Goal: Check status: Check status

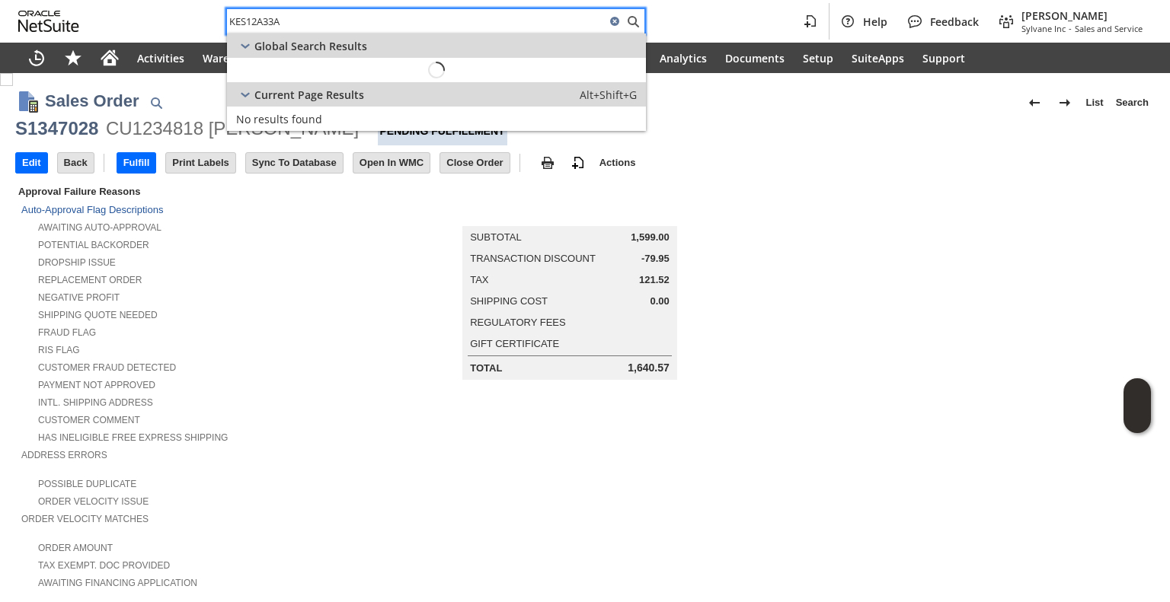
scroll to position [813, 0]
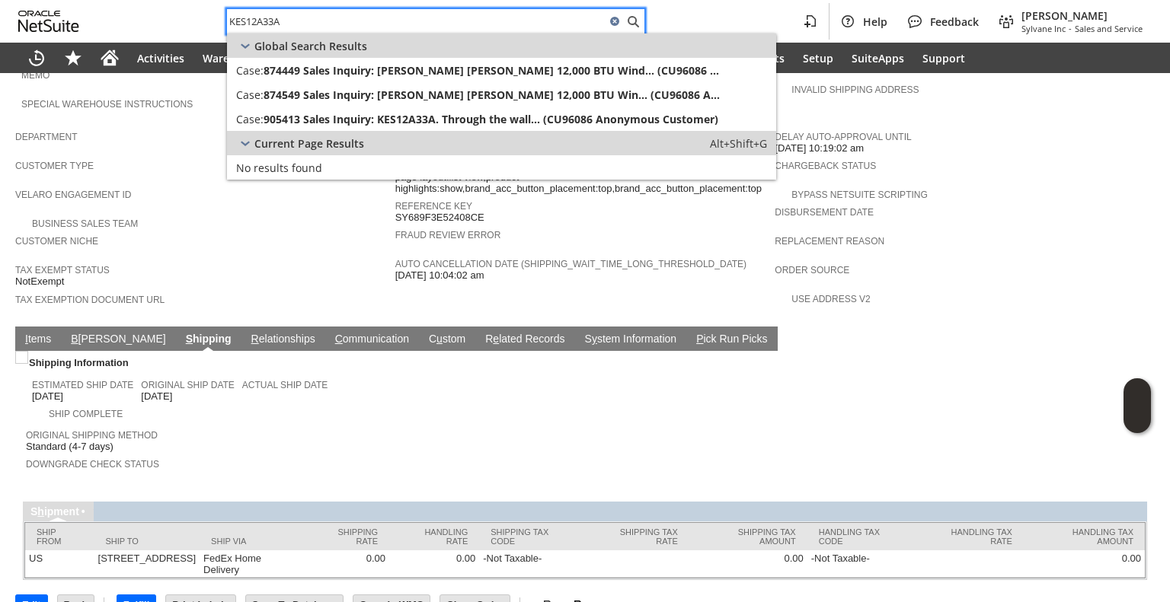
paste input "9198186844"
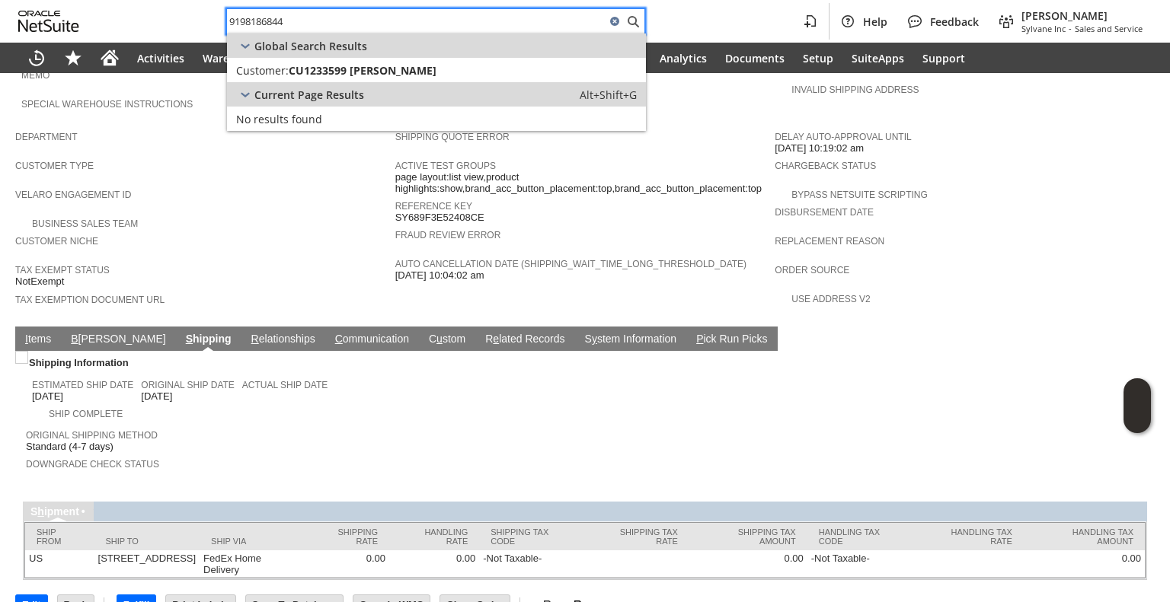
type input "9198186844"
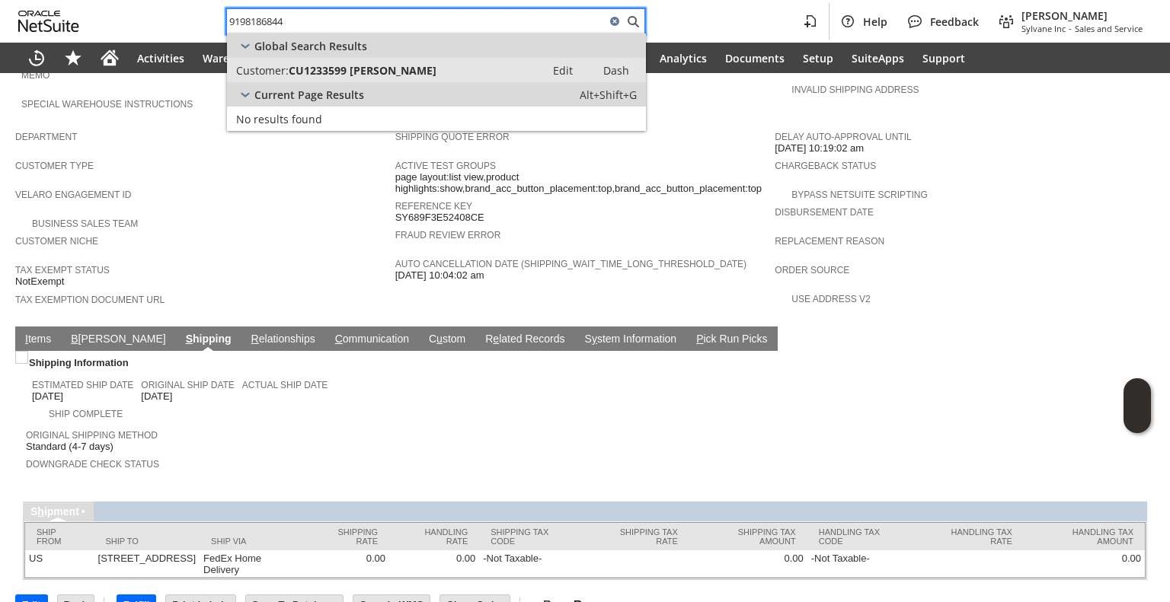
click at [455, 69] on div "Customer: CU1233599 [PERSON_NAME]" at bounding box center [386, 70] width 300 height 14
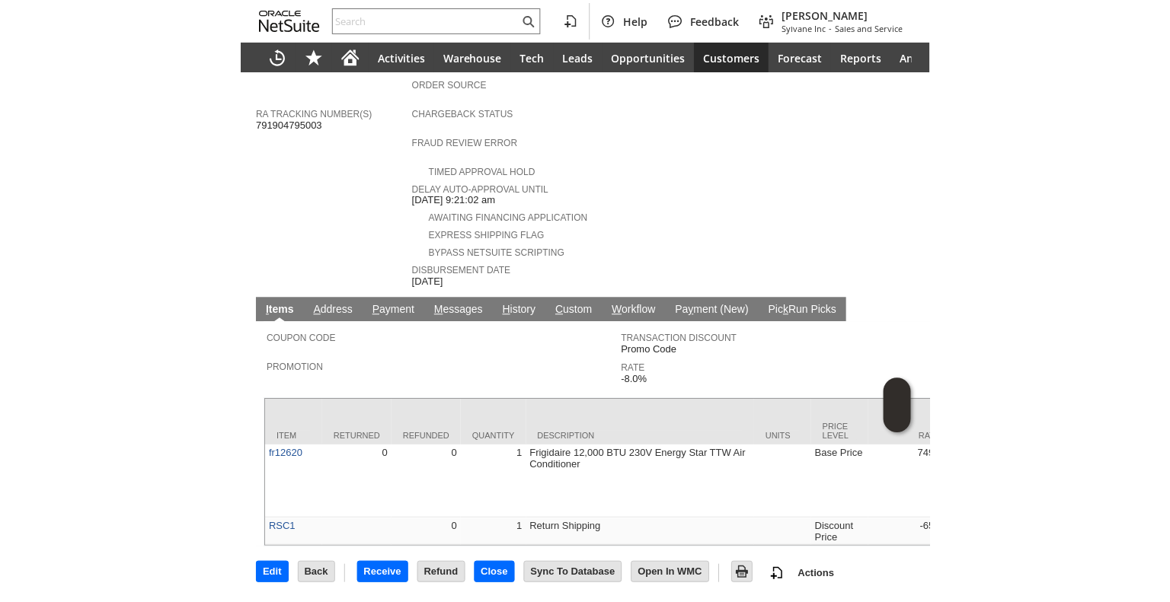
scroll to position [536, 0]
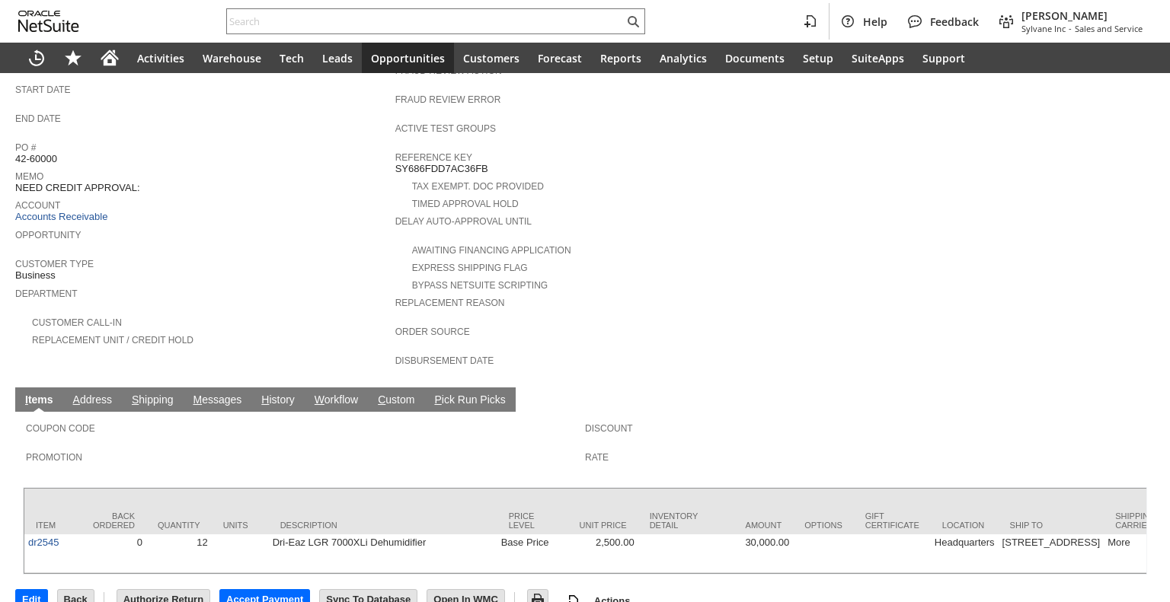
scroll to position [390, 0]
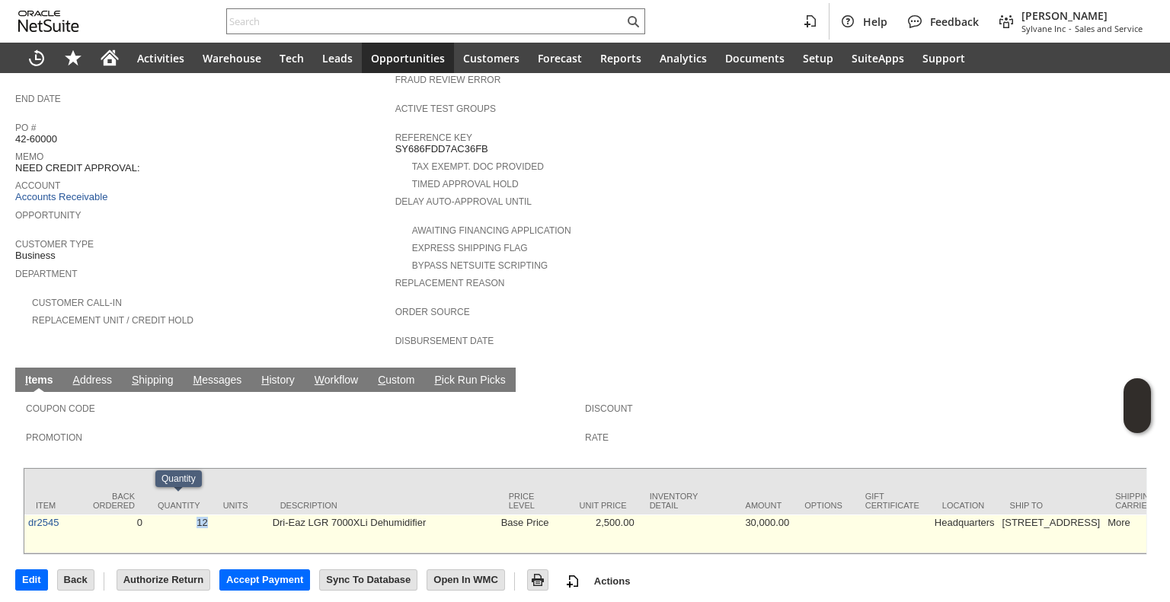
drag, startPoint x: 192, startPoint y: 520, endPoint x: 209, endPoint y: 516, distance: 18.1
click at [208, 516] on td "12" at bounding box center [179, 534] width 66 height 39
click at [271, 516] on td "Dri-Eaz LGR 7000XLi Dehumidifier" at bounding box center [383, 534] width 229 height 39
drag, startPoint x: 271, startPoint y: 516, endPoint x: 371, endPoint y: 524, distance: 100.1
click at [371, 524] on td "Dri-Eaz LGR 7000XLi Dehumidifier" at bounding box center [383, 534] width 229 height 39
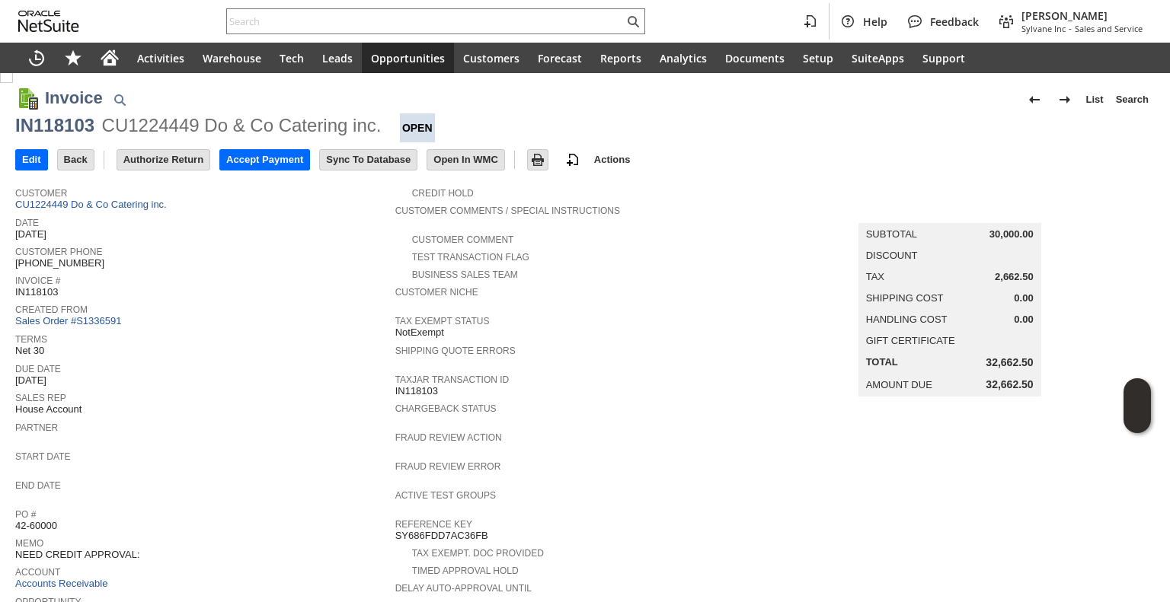
scroll to position [0, 0]
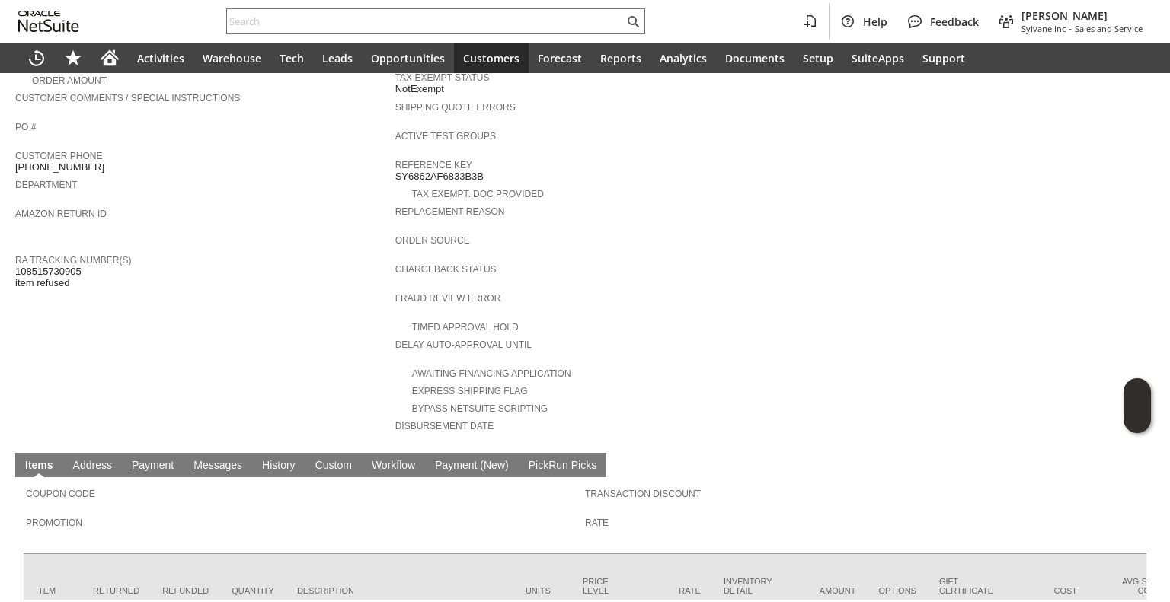
scroll to position [381, 0]
click at [59, 265] on span "108515730905 item refused" at bounding box center [48, 277] width 66 height 24
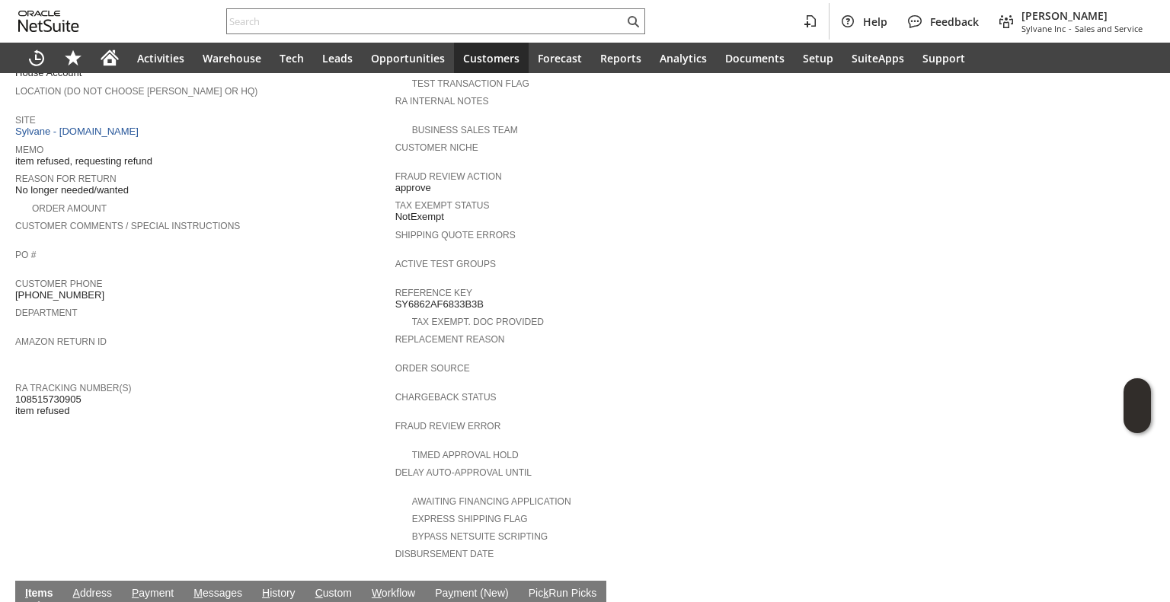
scroll to position [0, 0]
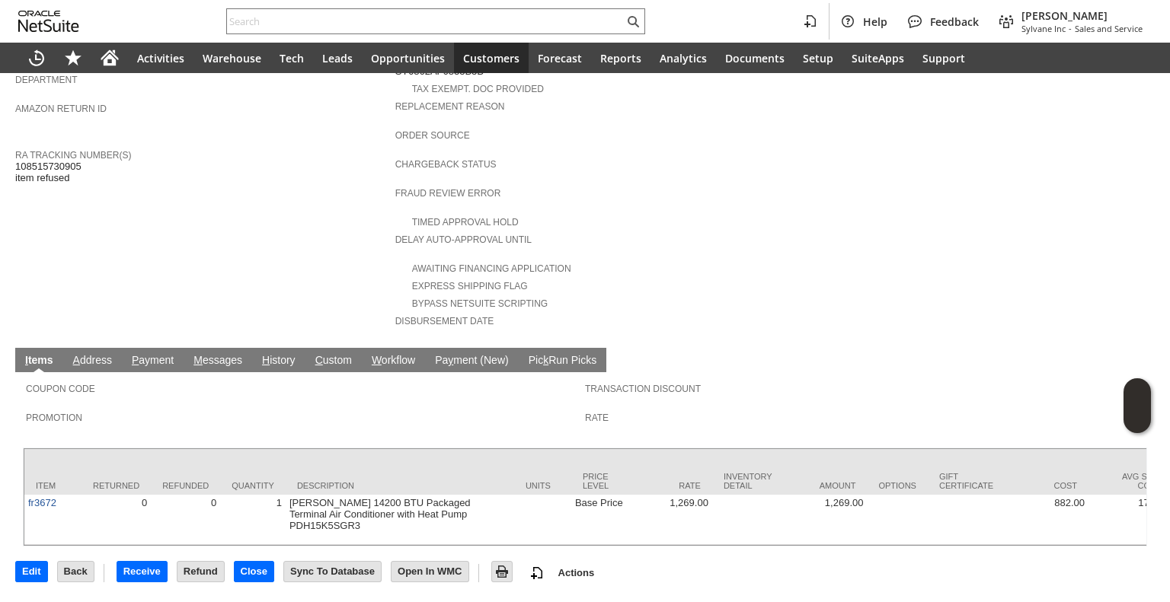
click at [279, 354] on link "H istory" at bounding box center [278, 361] width 41 height 14
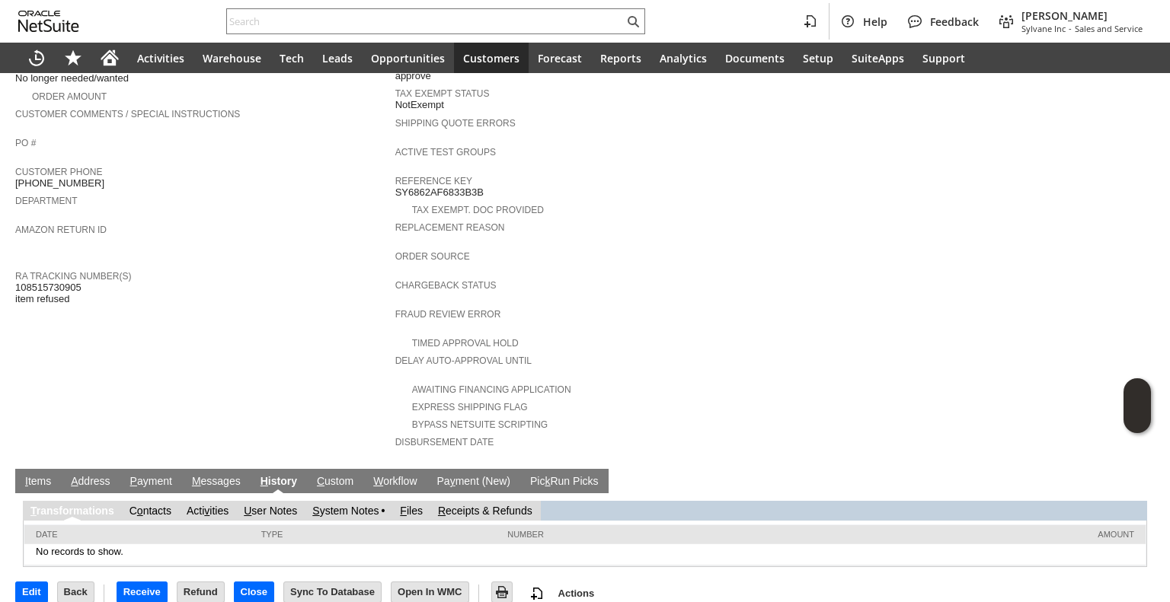
click at [329, 521] on div at bounding box center [585, 523] width 1123 height 4
click at [335, 505] on link "S ystem Notes" at bounding box center [345, 511] width 66 height 12
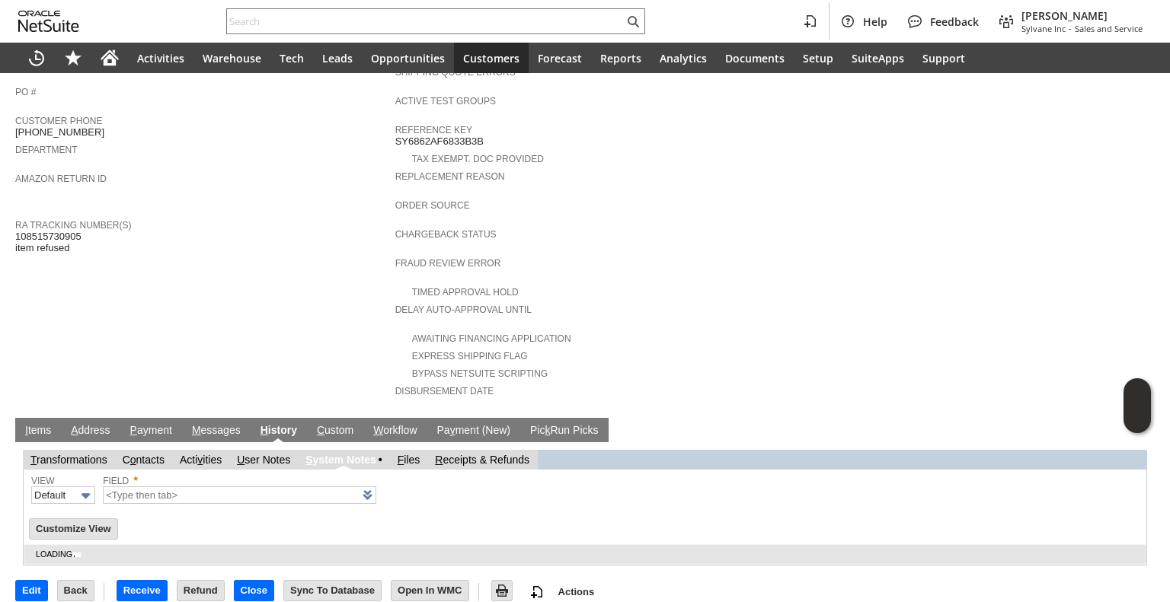
type input "1 to 25 of 79"
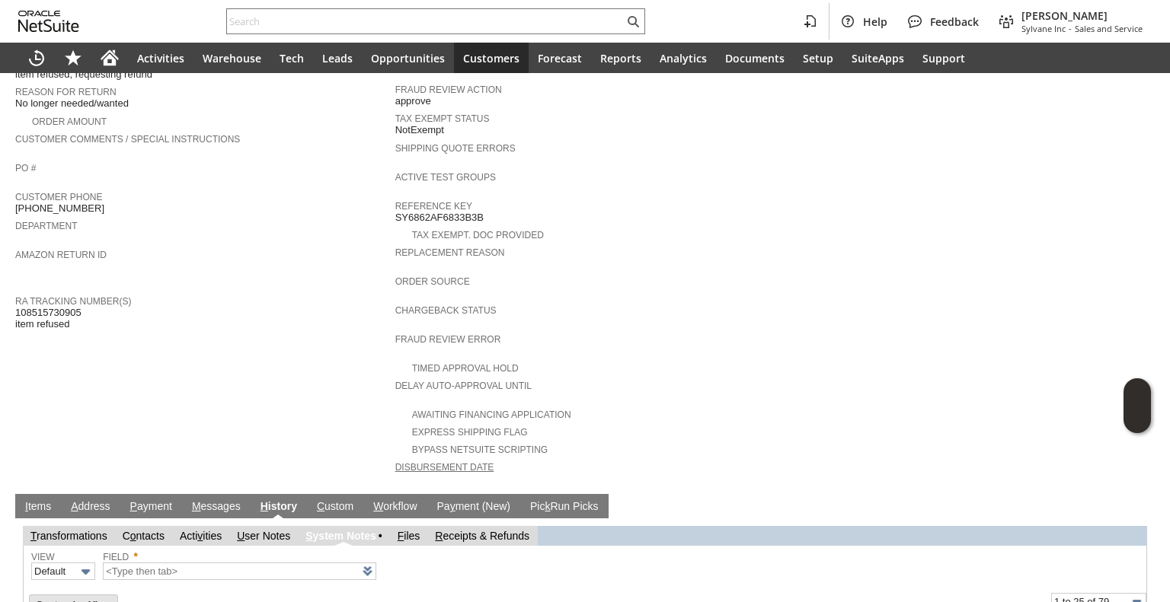
scroll to position [34, 0]
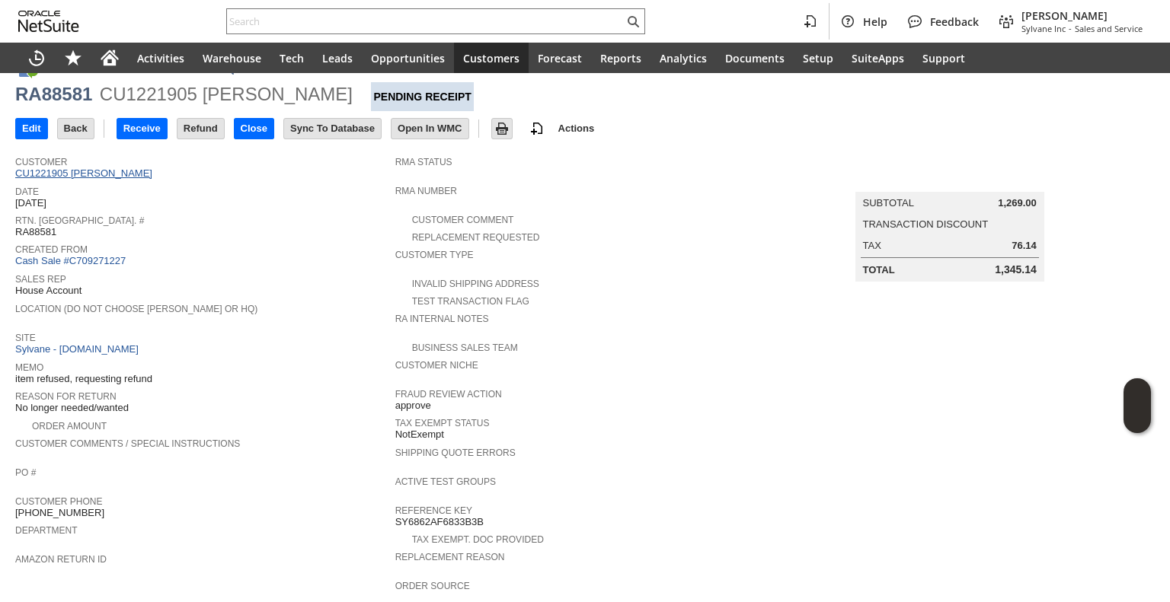
click at [117, 176] on link "CU1221905 Paul Stroud" at bounding box center [85, 173] width 141 height 11
